Goal: Information Seeking & Learning: Learn about a topic

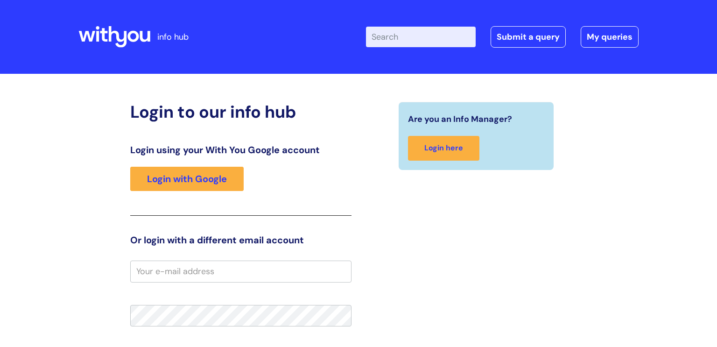
click at [405, 35] on input "Enter your search term here..." at bounding box center [421, 37] width 110 height 21
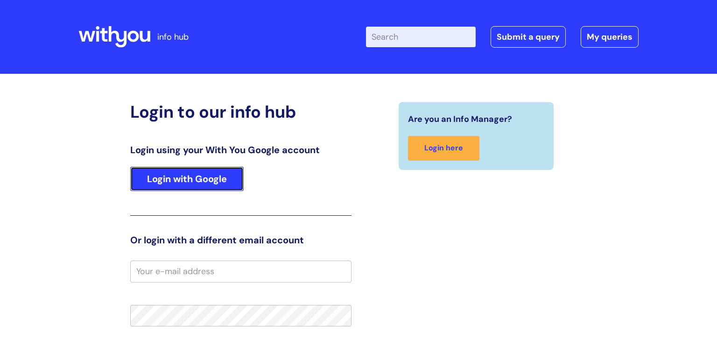
click at [157, 171] on link "Login with Google" at bounding box center [186, 179] width 113 height 24
click at [161, 175] on link "Login with Google" at bounding box center [186, 179] width 113 height 24
click at [173, 180] on link "Login with Google" at bounding box center [186, 179] width 113 height 24
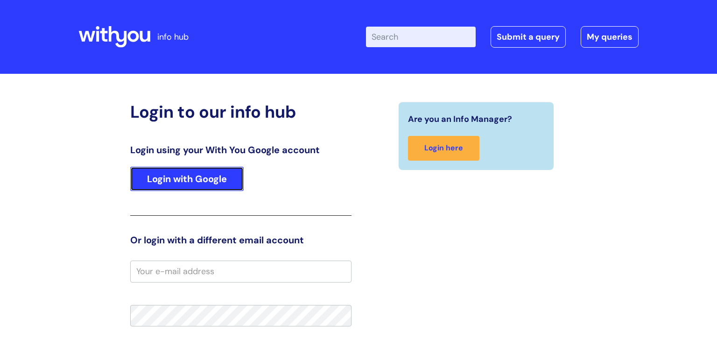
click at [168, 178] on link "Login with Google" at bounding box center [186, 179] width 113 height 24
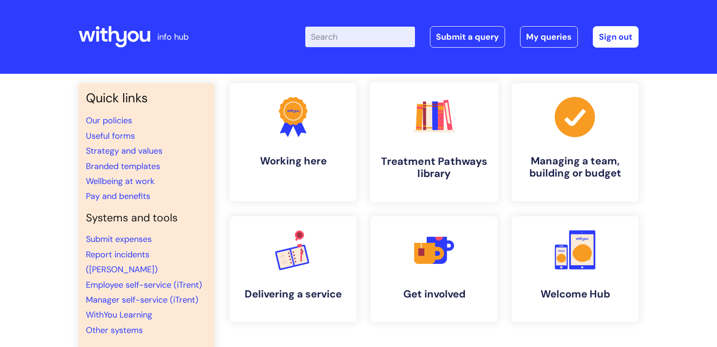
click at [423, 127] on rect at bounding box center [424, 115] width 3 height 28
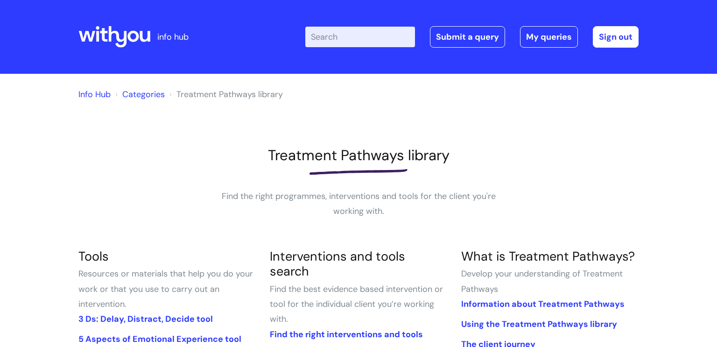
click at [321, 34] on input "Enter your search term here..." at bounding box center [360, 37] width 110 height 21
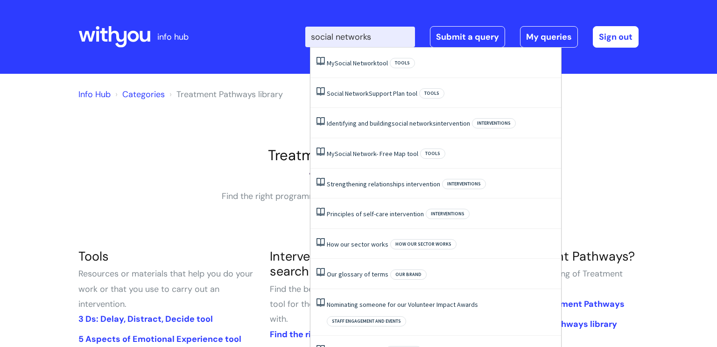
type input "social networks"
click button "Search" at bounding box center [0, 0] width 0 height 0
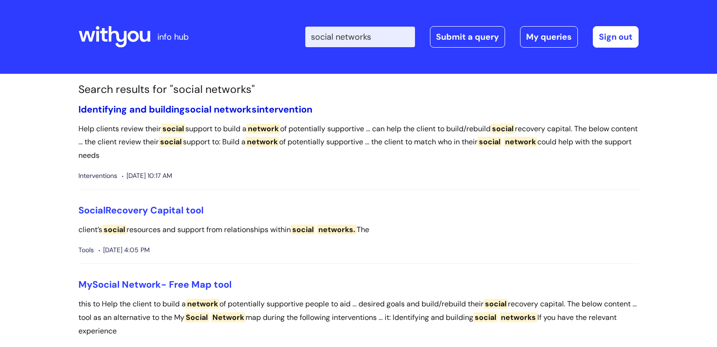
click at [193, 110] on span "social" at bounding box center [198, 109] width 27 height 12
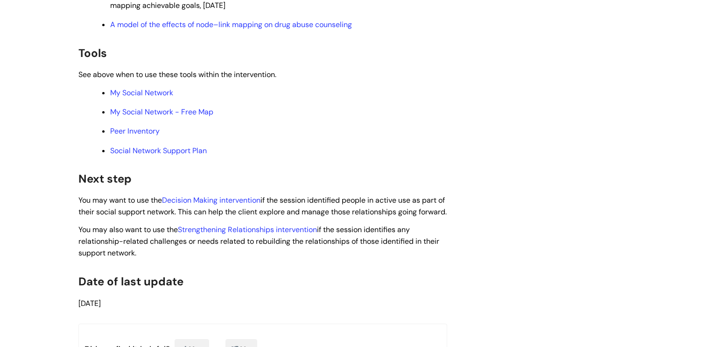
scroll to position [2878, 0]
click at [145, 118] on link "My Social Network - Free Map" at bounding box center [161, 113] width 103 height 10
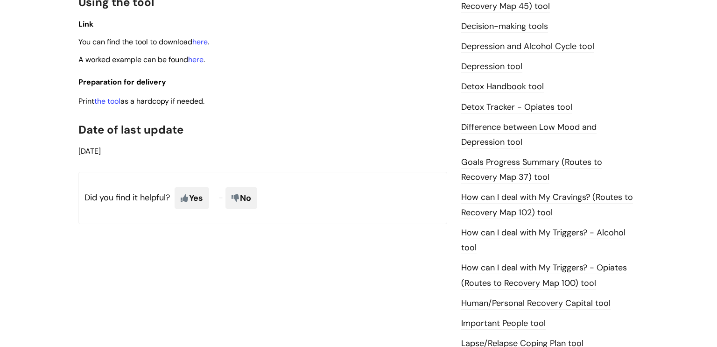
scroll to position [511, 0]
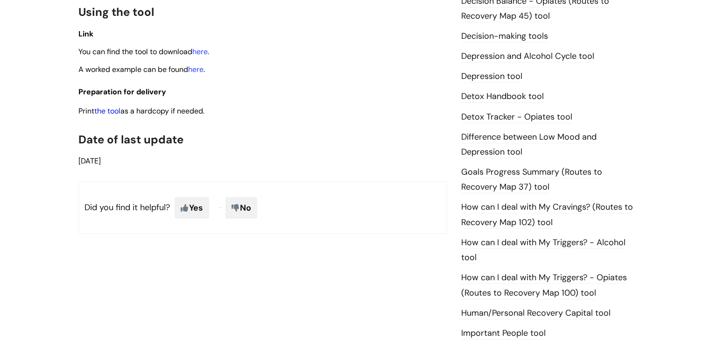
click at [106, 113] on link "the tool" at bounding box center [107, 111] width 26 height 10
